Goal: Task Accomplishment & Management: Complete application form

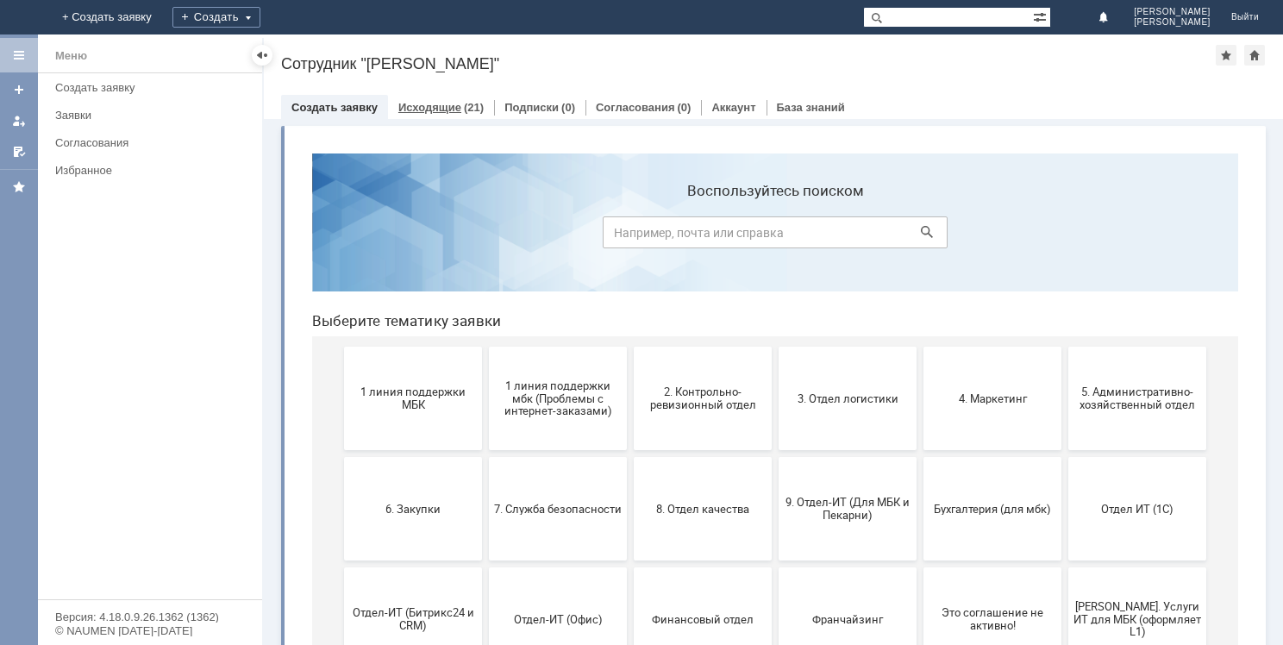
click at [447, 107] on link "Исходящие" at bounding box center [429, 107] width 63 height 13
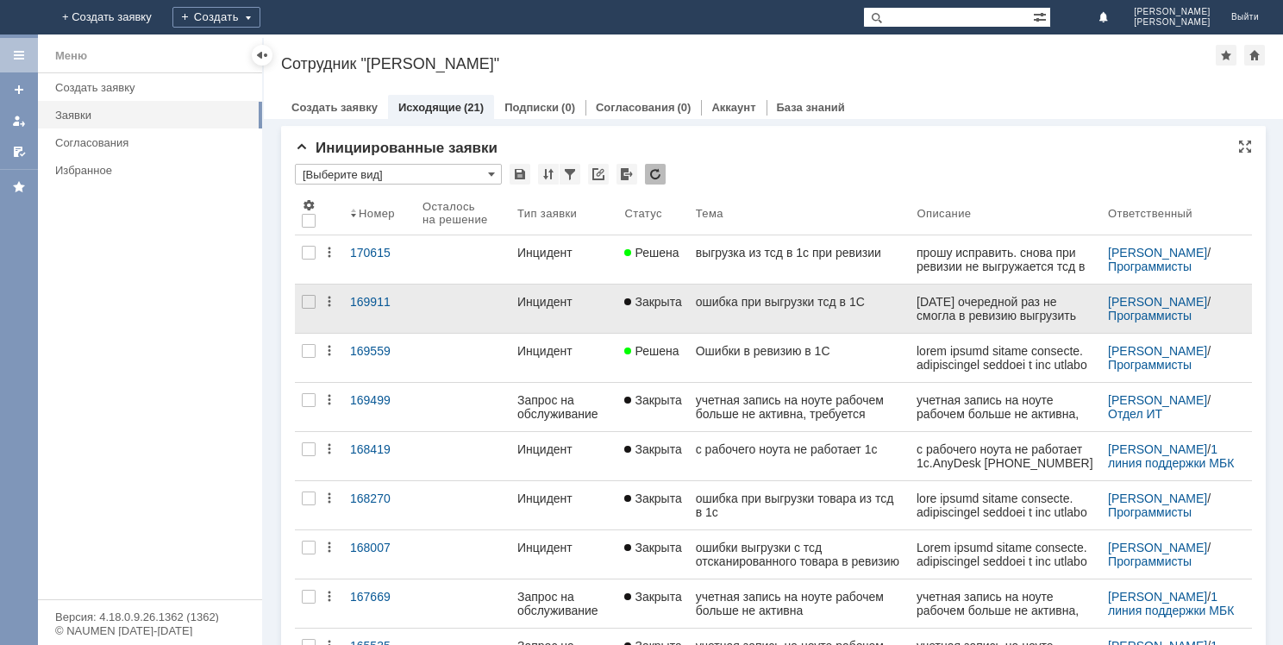
click at [950, 312] on div "[DATE] очередной раз не смогла в ревизию выгрузить просканированный товар из тс…" at bounding box center [1005, 336] width 178 height 83
click at [758, 309] on link "ошибка при выгрузки тсд в 1С" at bounding box center [800, 308] width 222 height 48
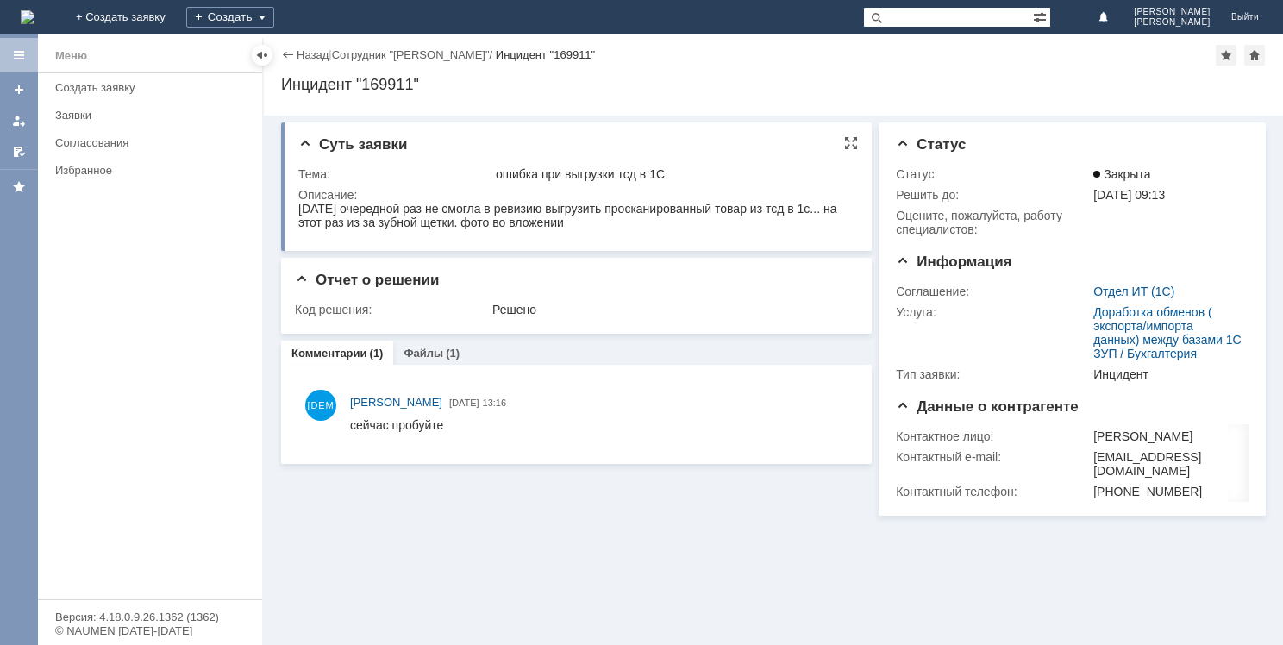
drag, startPoint x: 300, startPoint y: 208, endPoint x: 579, endPoint y: 228, distance: 280.0
click at [579, 228] on div "[DATE] очередной раз не смогла в ревизию выгрузить просканированный товар из тс…" at bounding box center [574, 216] width 553 height 28
copy div "[DATE] очередной раз не смогла в ревизию выгрузить просканированный товар из тс…"
click at [120, 83] on div "Создать заявку" at bounding box center [153, 87] width 197 height 13
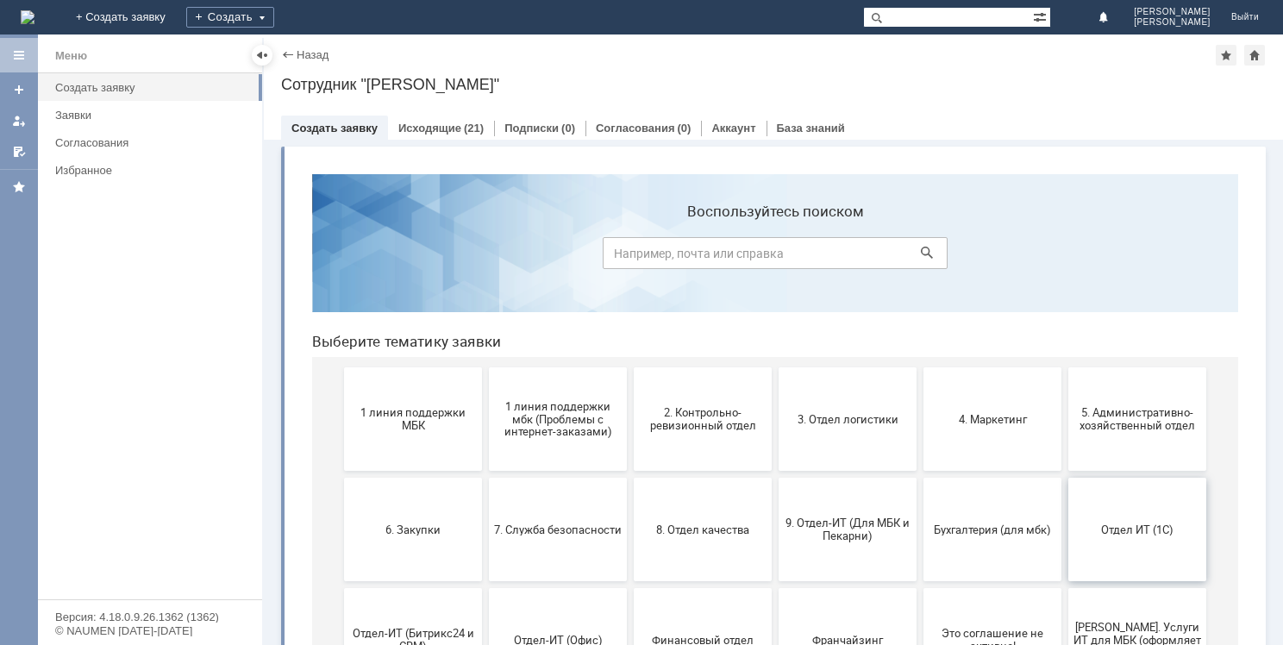
click at [1119, 551] on button "Отдел ИТ (1С)" at bounding box center [1137, 529] width 138 height 103
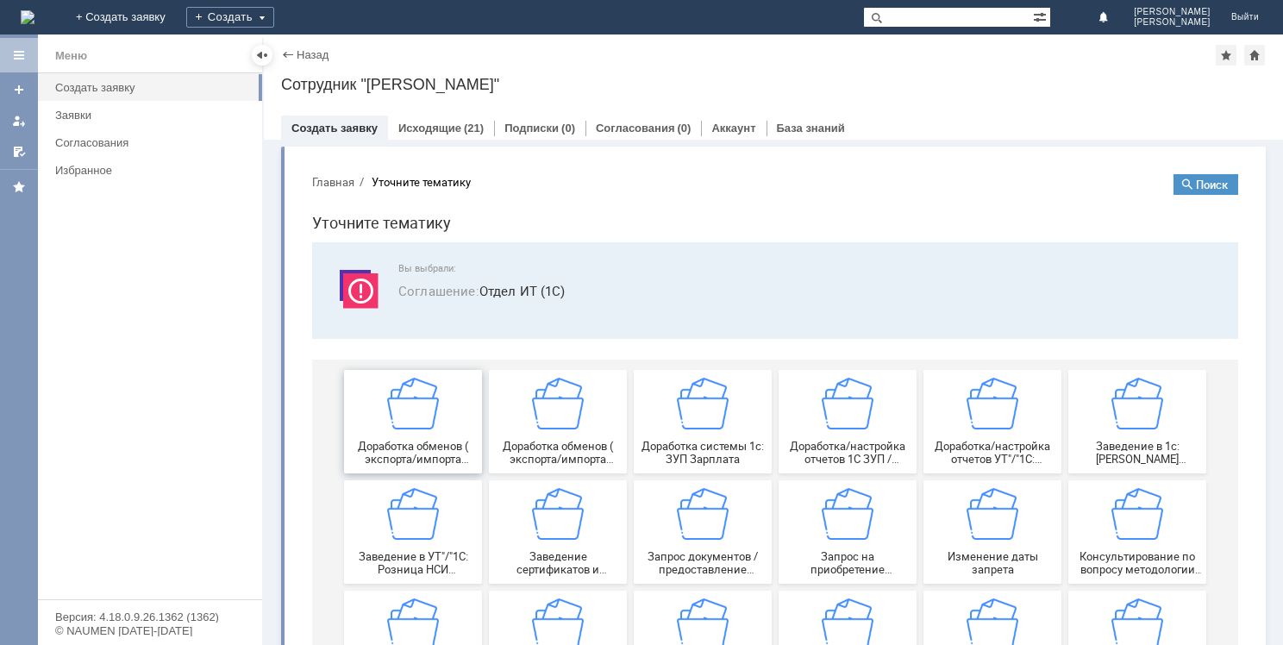
click at [422, 401] on img at bounding box center [413, 404] width 52 height 52
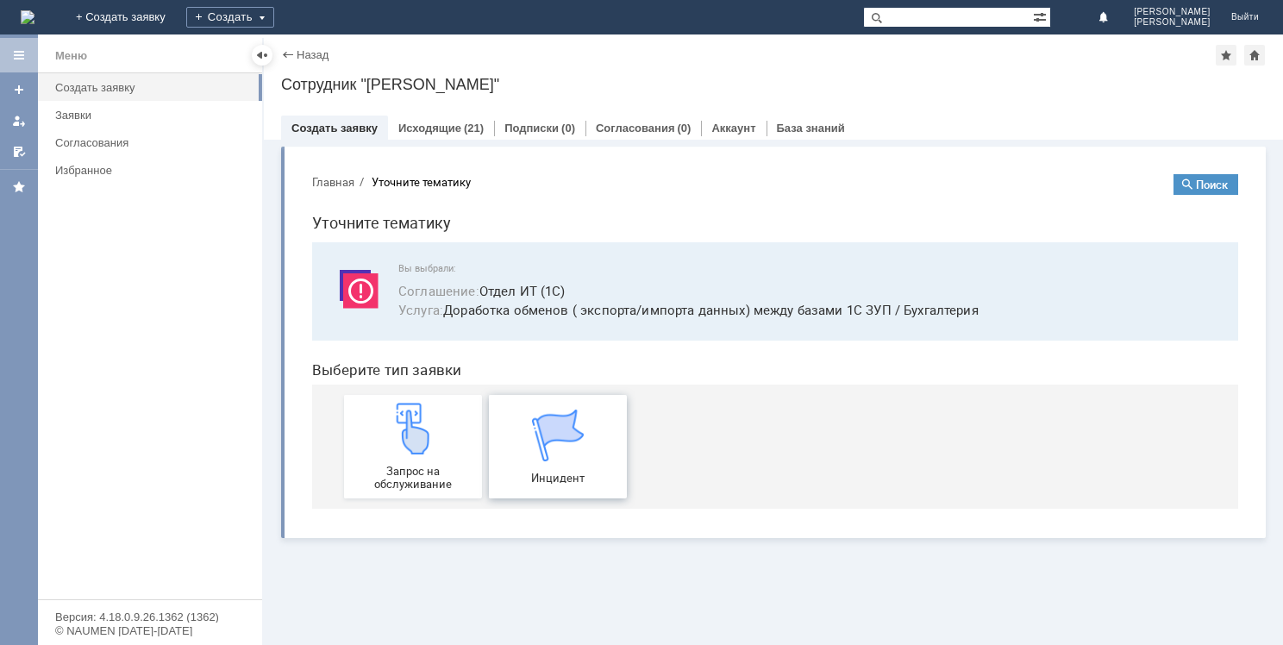
click at [538, 466] on div "Инцидент" at bounding box center [558, 447] width 128 height 75
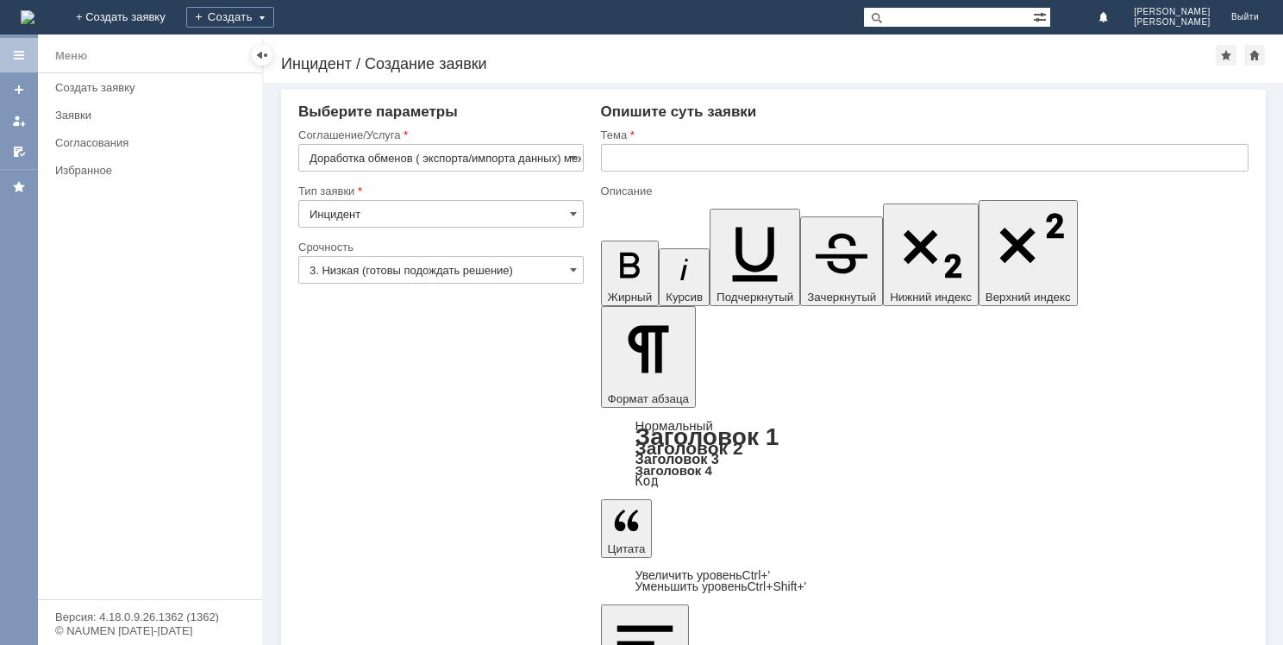
click at [658, 163] on input "text" at bounding box center [924, 158] width 647 height 28
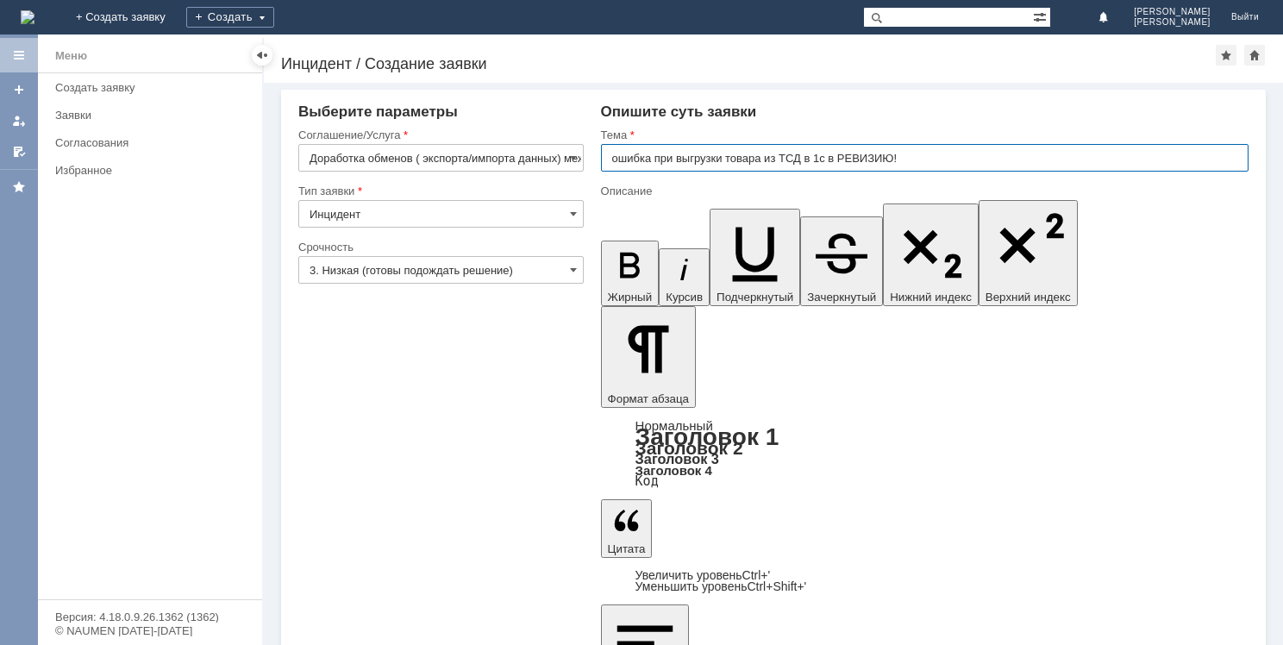
type input "ошибка при выгрузки товара из ТСД в 1с в РЕВИЗИЮ!"
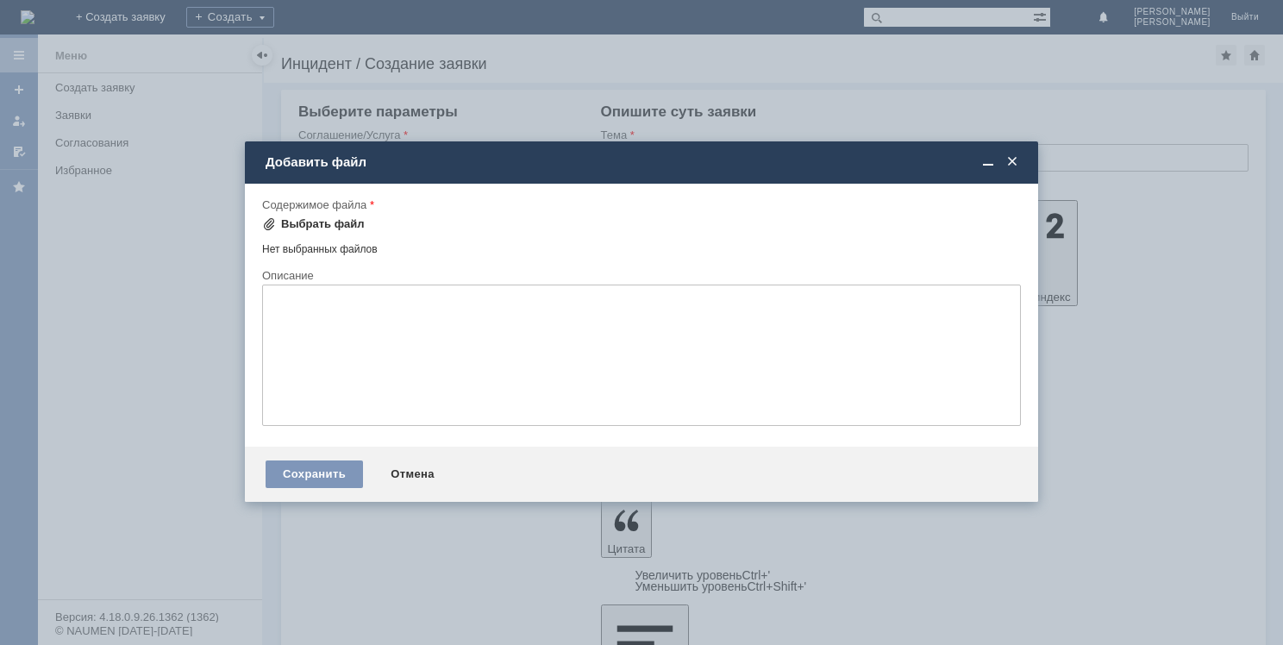
click at [291, 221] on div "Выбрать файл" at bounding box center [323, 224] width 84 height 14
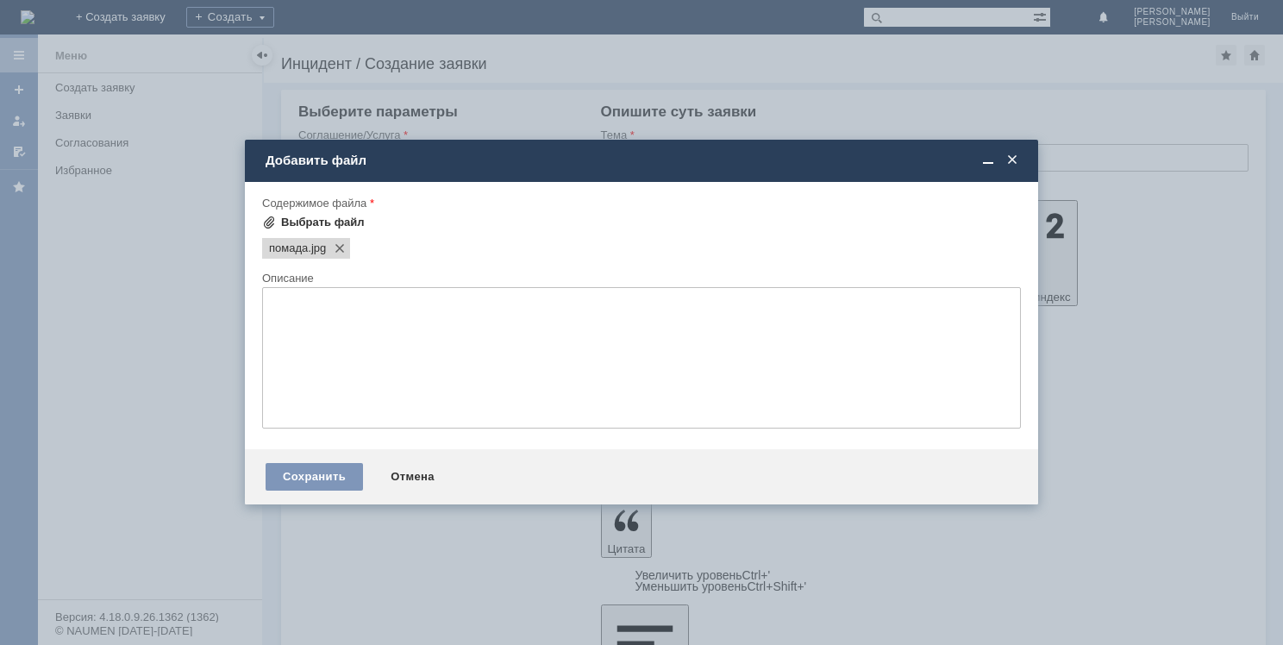
click at [270, 220] on span at bounding box center [269, 223] width 14 height 14
click at [324, 482] on div "Сохранить" at bounding box center [314, 477] width 97 height 28
click at [326, 469] on div "Сохранить" at bounding box center [314, 477] width 97 height 28
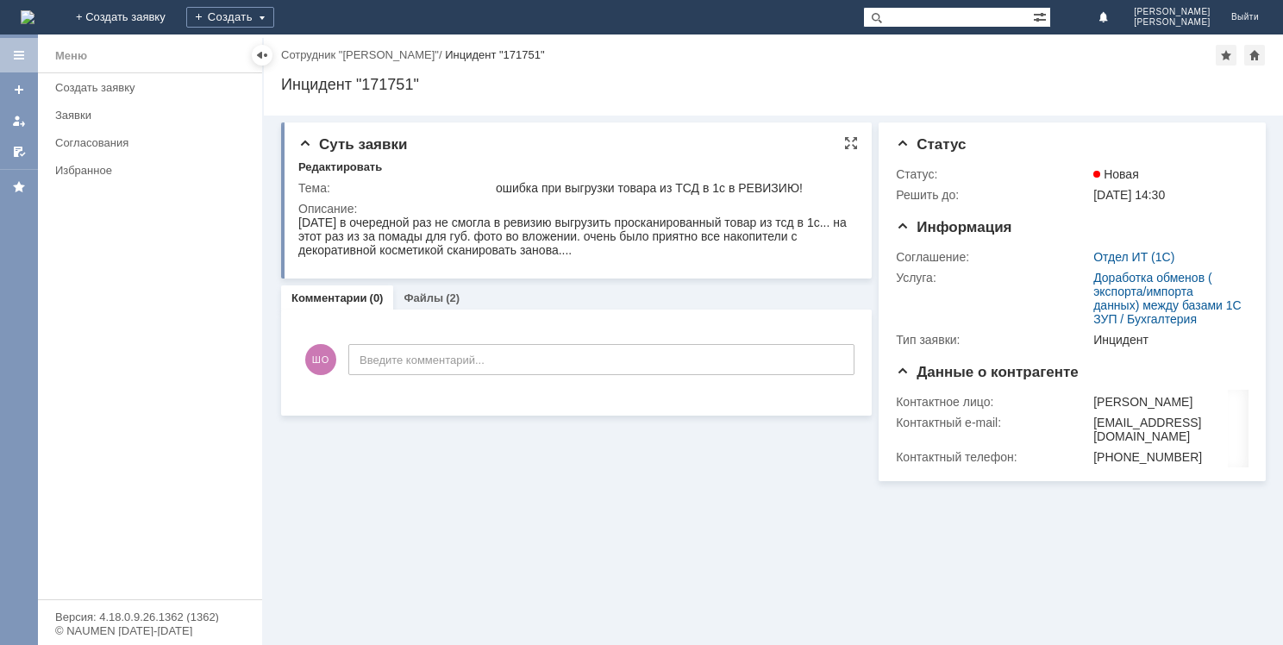
click at [457, 182] on div "Тема:" at bounding box center [395, 188] width 194 height 14
click at [354, 168] on div "Редактировать" at bounding box center [340, 167] width 84 height 14
